Goal: Information Seeking & Learning: Understand process/instructions

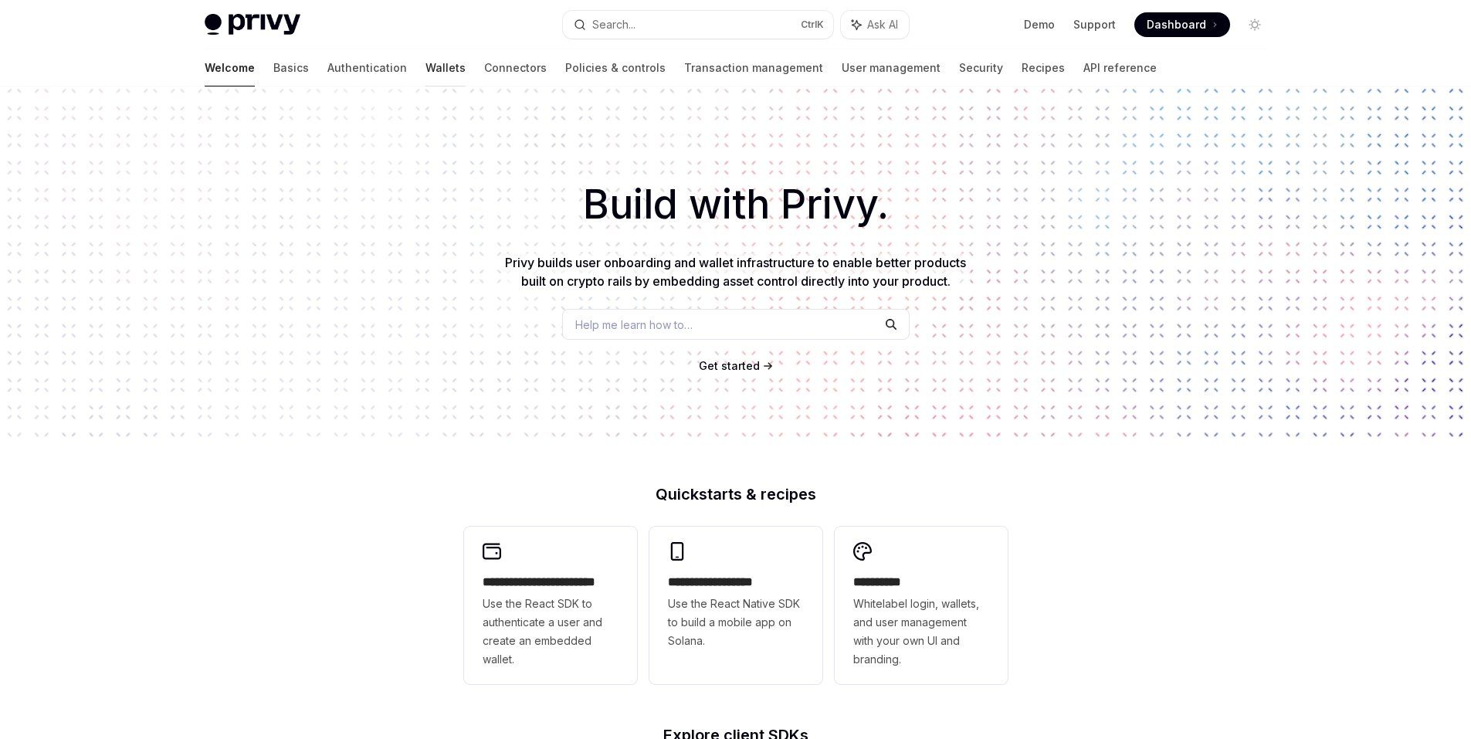
click at [426, 71] on link "Wallets" at bounding box center [446, 67] width 40 height 37
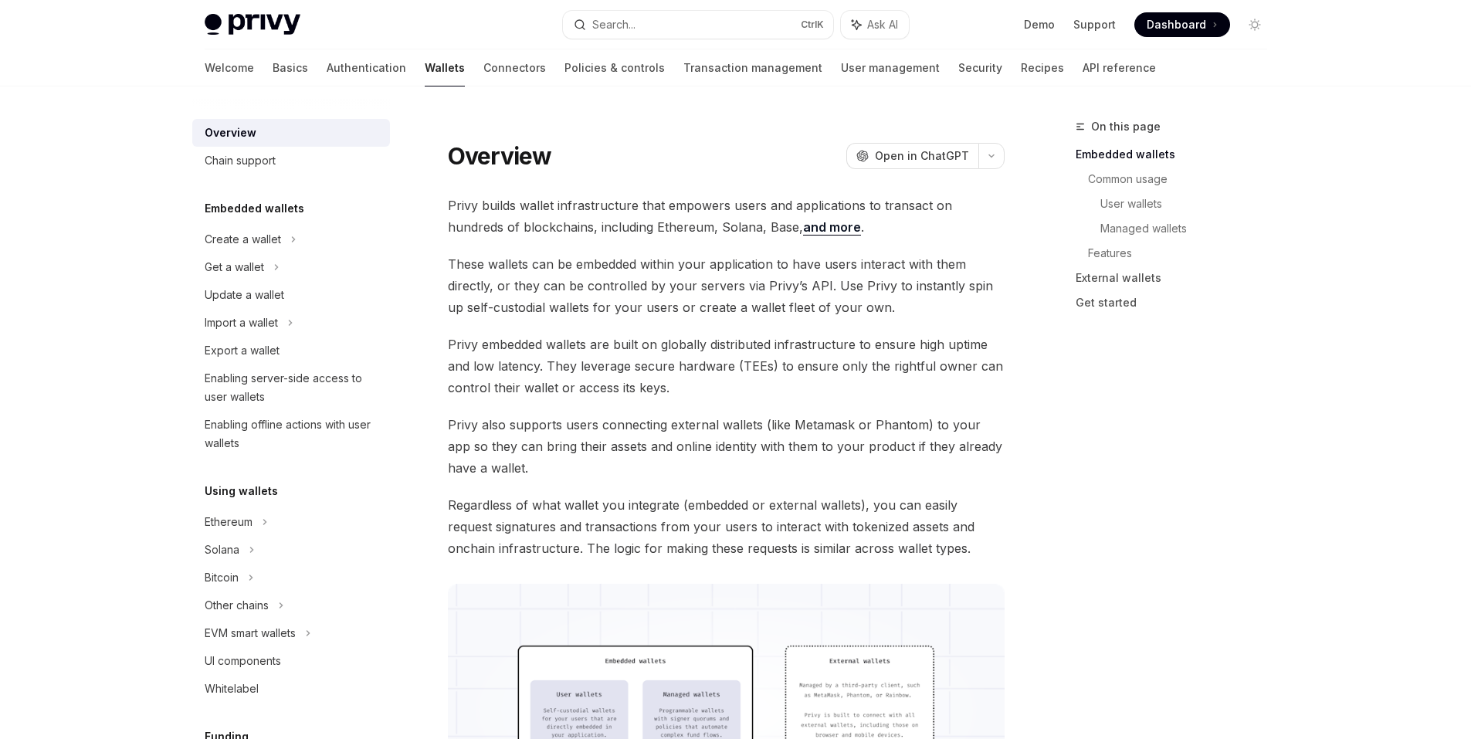
click at [1214, 23] on icon at bounding box center [1215, 24] width 2 height 4
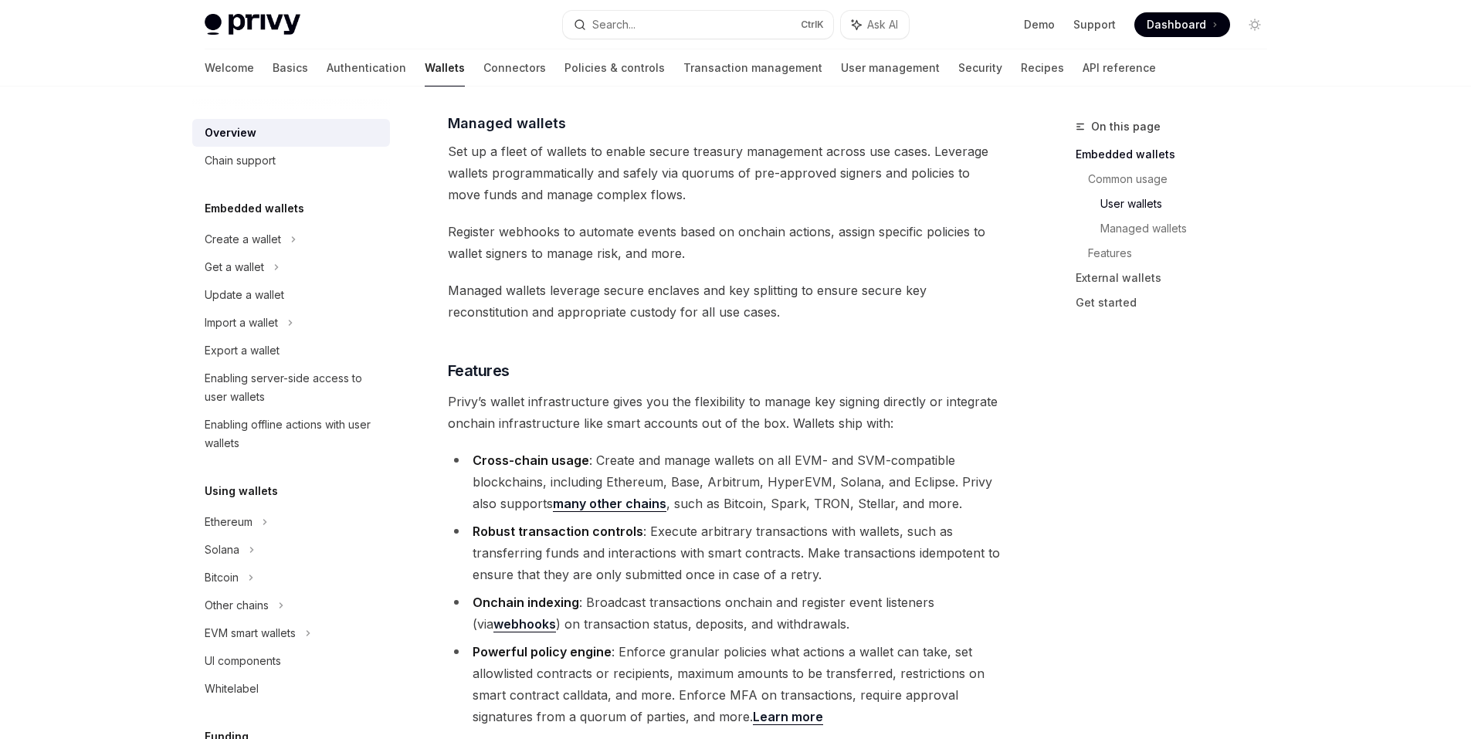
scroll to position [1699, 0]
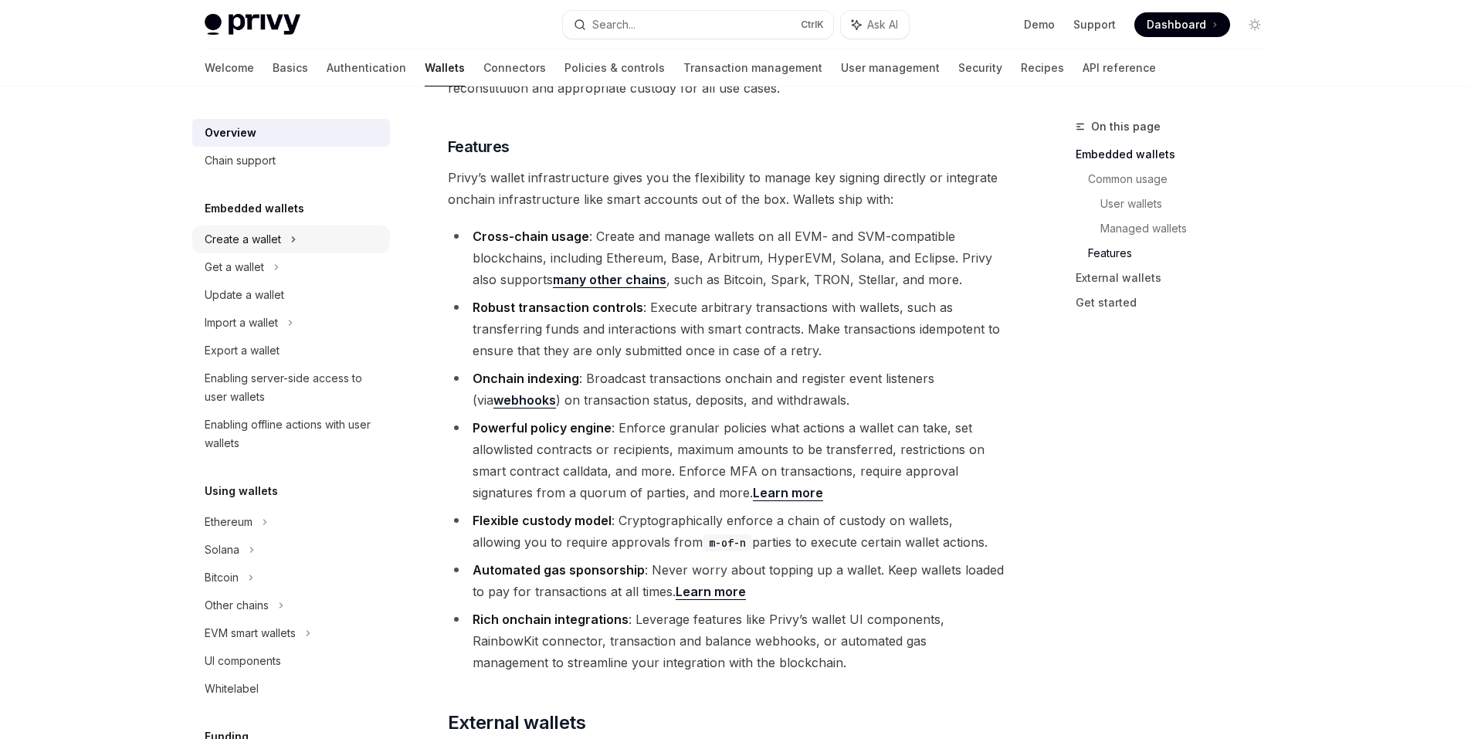
click at [249, 240] on div "Create a wallet" at bounding box center [243, 239] width 76 height 19
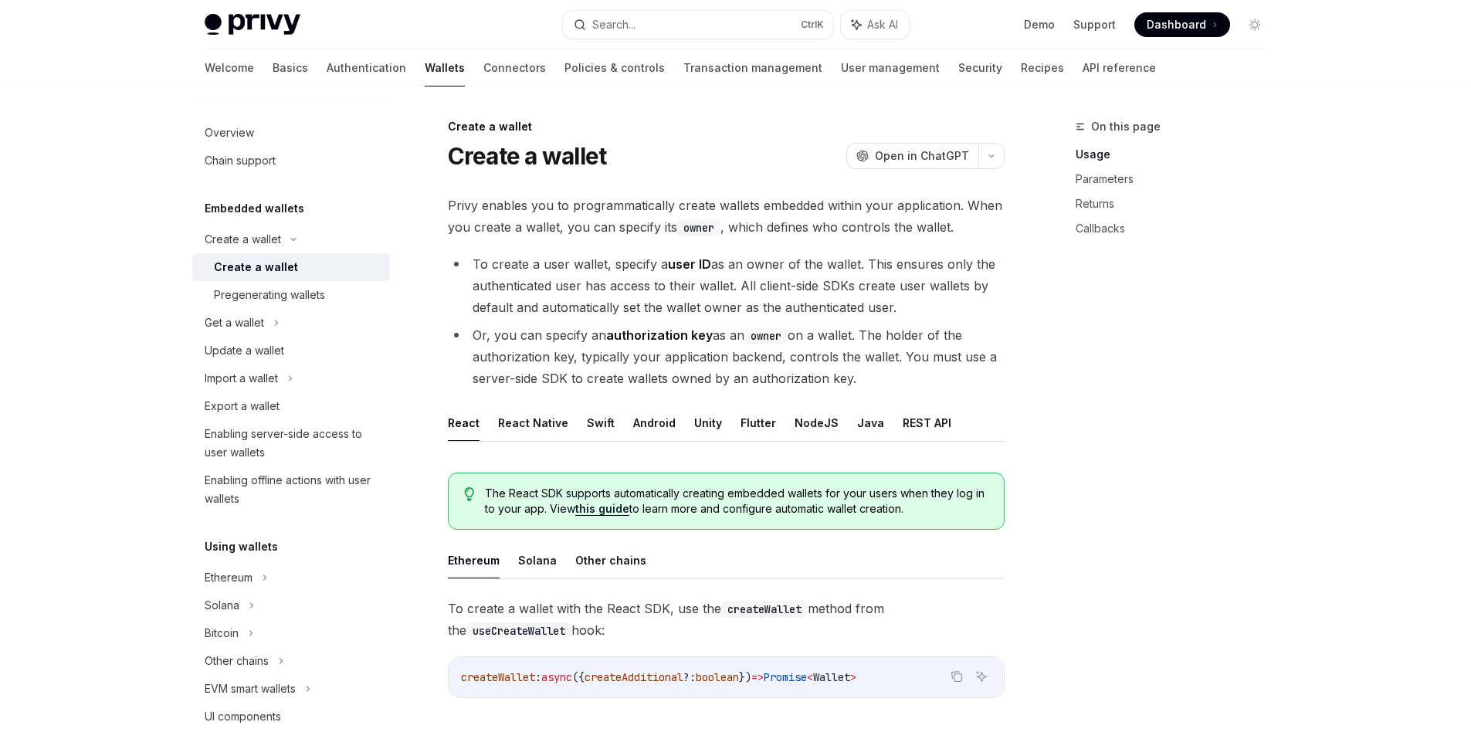
click at [256, 269] on div "Create a wallet" at bounding box center [256, 267] width 84 height 19
click at [270, 328] on div "Get a wallet" at bounding box center [291, 323] width 198 height 28
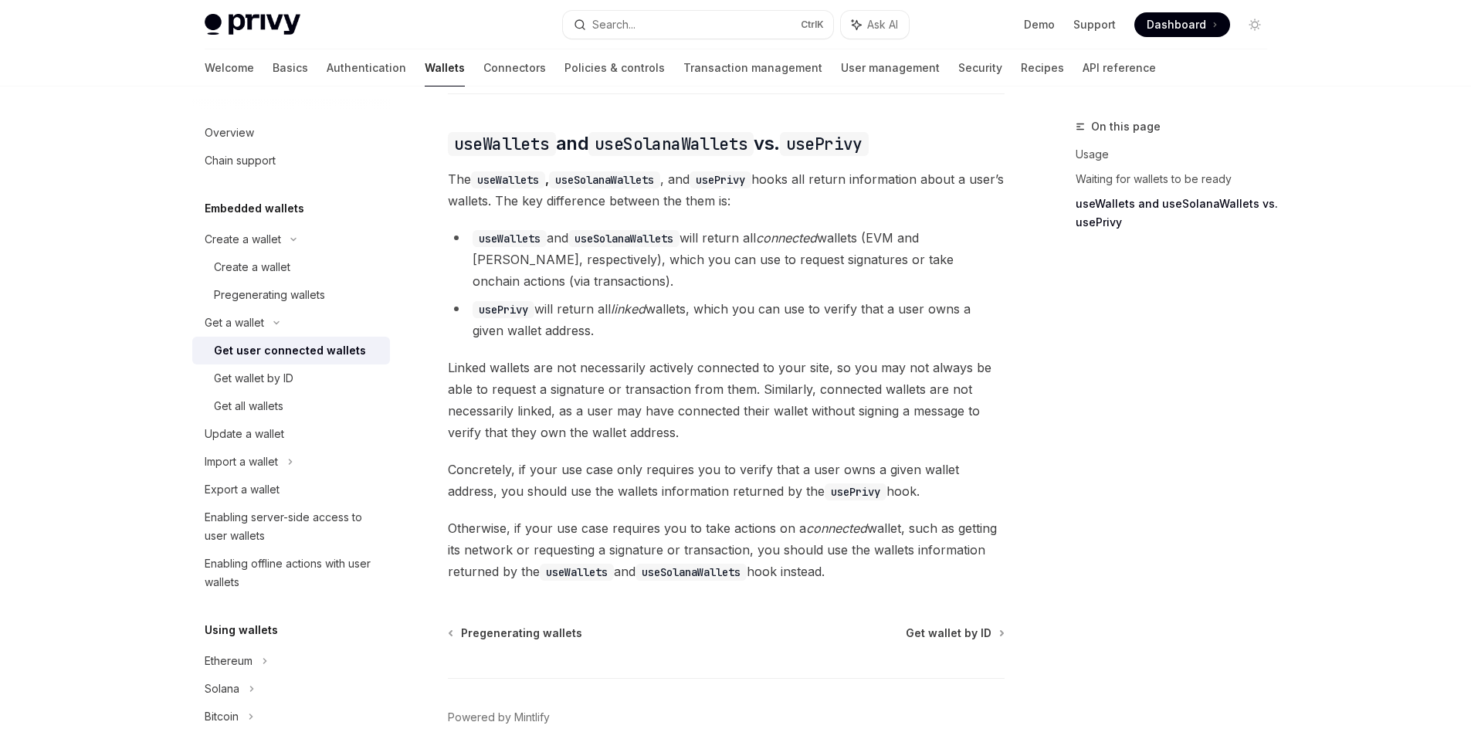
scroll to position [1349, 0]
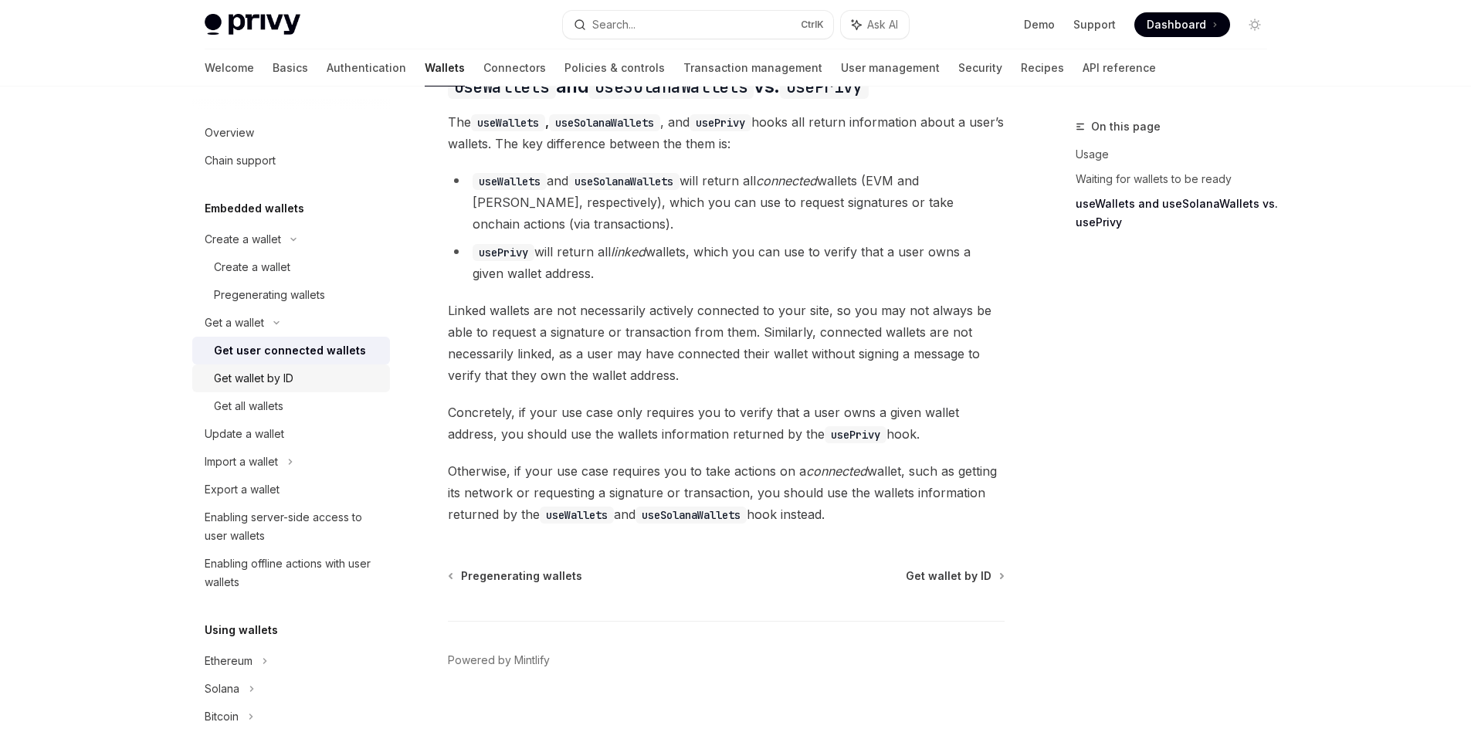
click at [293, 379] on div "Get wallet by ID" at bounding box center [254, 378] width 80 height 19
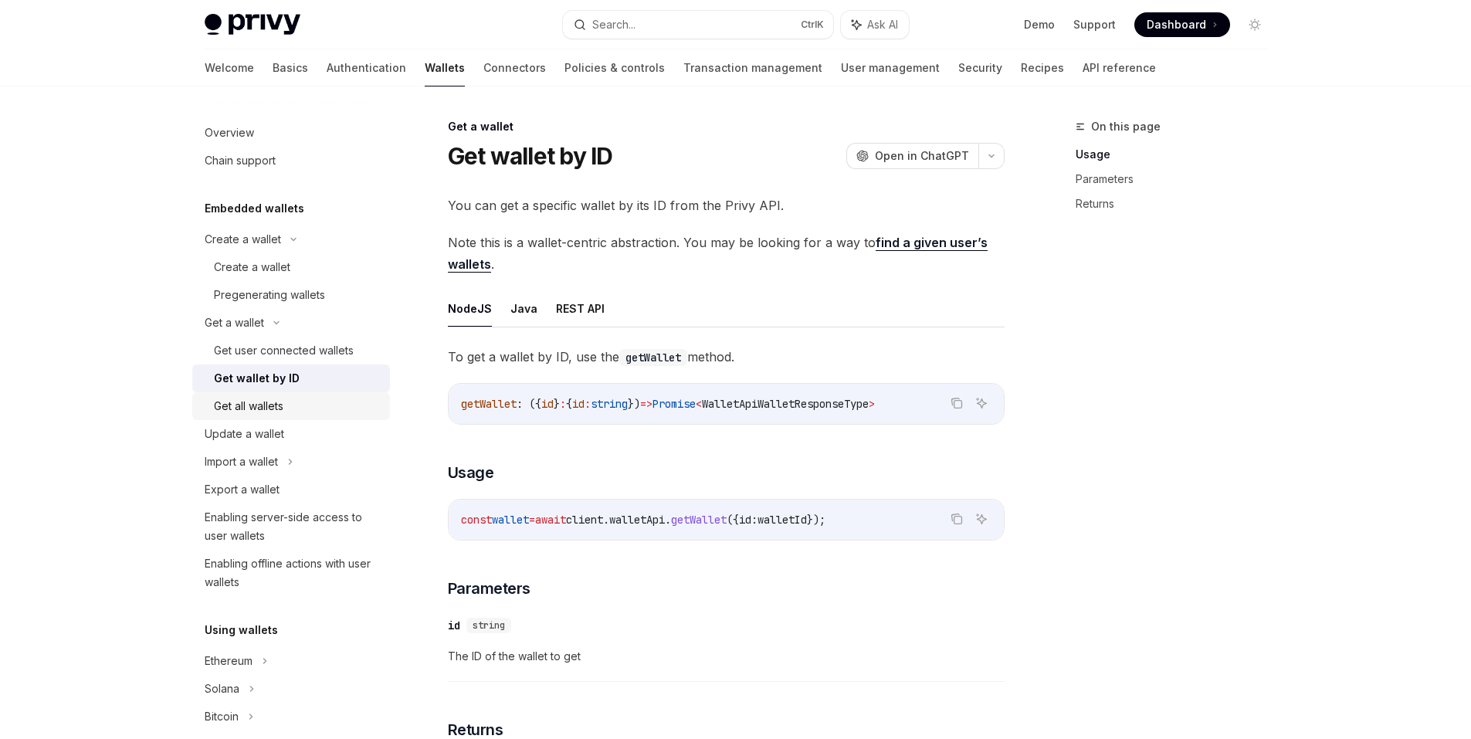
click at [296, 410] on div "Get all wallets" at bounding box center [297, 406] width 167 height 19
type textarea "*"
